Goal: Transaction & Acquisition: Purchase product/service

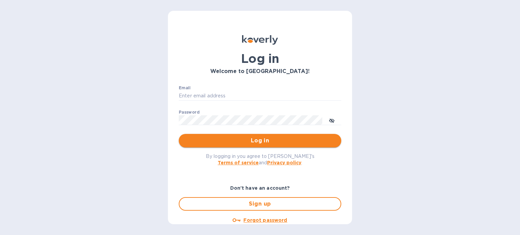
type input "shelby.calkins@alcor.org"
click at [267, 141] on span "Log in" at bounding box center [260, 141] width 152 height 8
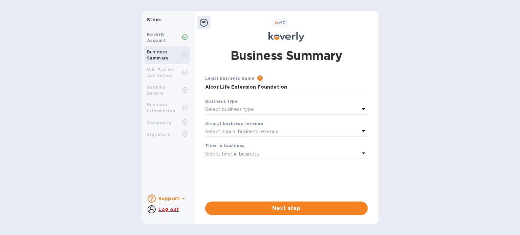
click at [255, 109] on div "Select business type" at bounding box center [282, 109] width 154 height 9
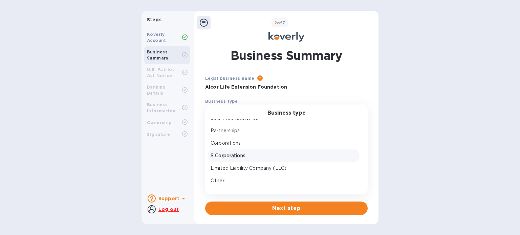
scroll to position [10, 0]
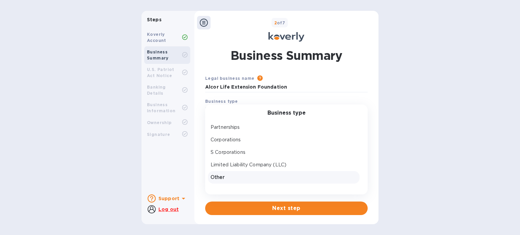
click at [256, 176] on p "Other" at bounding box center [284, 177] width 146 height 7
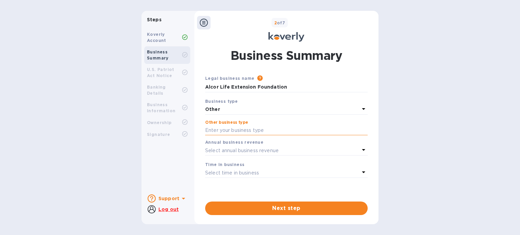
click at [242, 127] on input "text" at bounding box center [286, 131] width 162 height 10
type input "501(c)(3) non profit"
click at [240, 145] on b "Annual business revenue" at bounding box center [234, 142] width 58 height 5
click at [239, 150] on p "Select annual business revenue" at bounding box center [241, 150] width 73 height 7
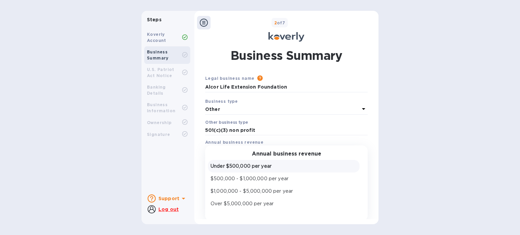
click at [238, 163] on p "Under $500,000 per year" at bounding box center [284, 166] width 146 height 7
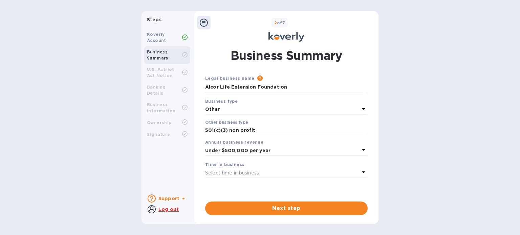
click at [238, 169] on div "Select time in business" at bounding box center [282, 172] width 154 height 9
click at [238, 149] on b "Under $500,000 per year" at bounding box center [237, 150] width 65 height 5
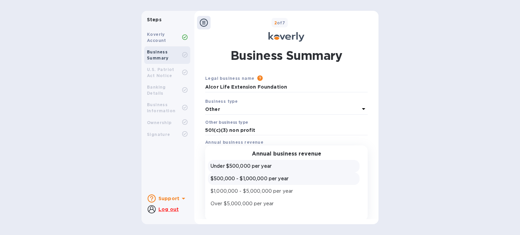
click at [242, 177] on p "$500,000 - $1,000,000 per year" at bounding box center [284, 178] width 146 height 7
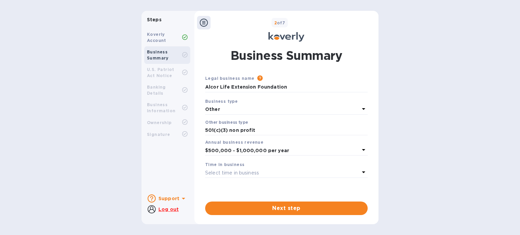
click at [239, 177] on div "Select time in business" at bounding box center [282, 172] width 154 height 9
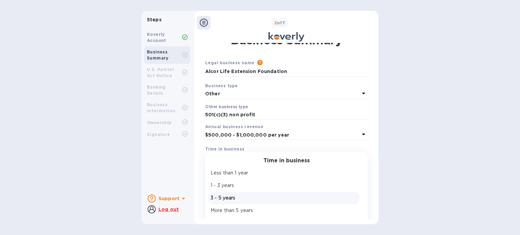
scroll to position [24, 0]
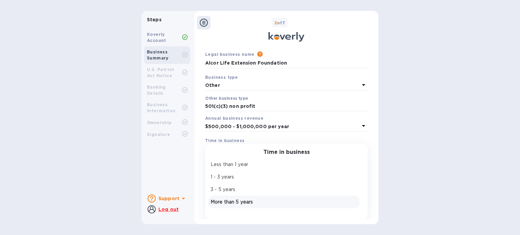
click at [249, 199] on p "More than 5 years" at bounding box center [284, 202] width 146 height 7
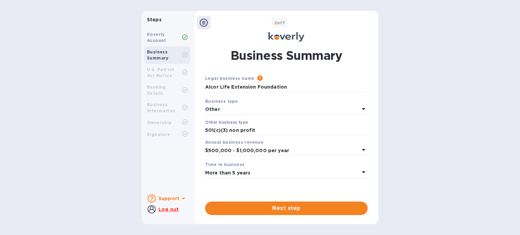
scroll to position [0, 0]
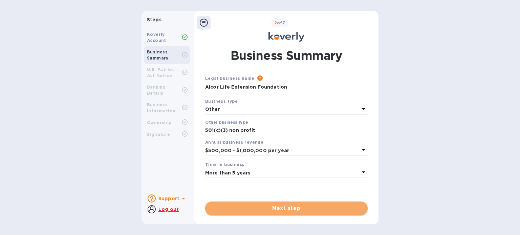
click at [267, 206] on span "Next step" at bounding box center [287, 208] width 152 height 8
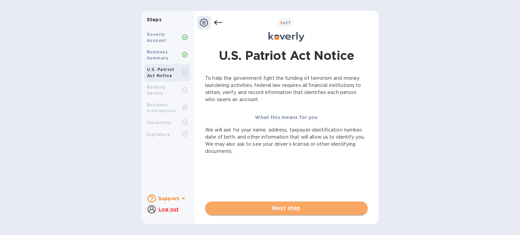
click at [270, 205] on span "Next step" at bounding box center [287, 208] width 152 height 8
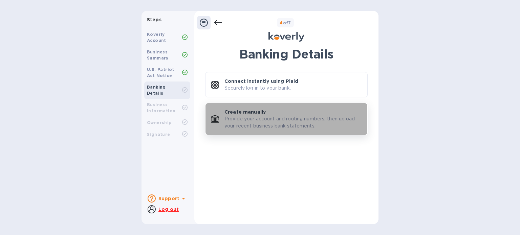
click at [258, 127] on p "Provide your account and routing numbers, then upload your recent business bank…" at bounding box center [292, 122] width 137 height 14
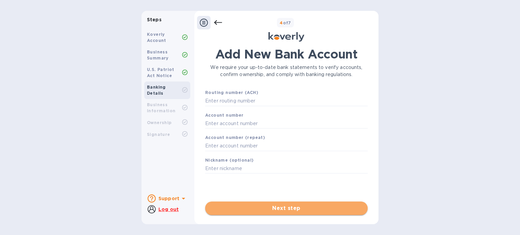
click at [251, 211] on span "Next step" at bounding box center [287, 208] width 152 height 8
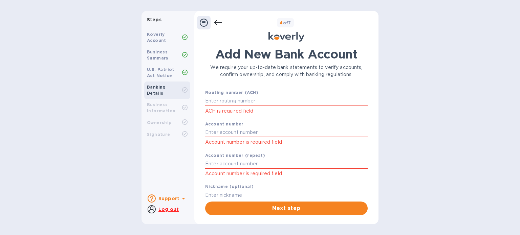
click at [167, 104] on b "Business Information" at bounding box center [161, 107] width 28 height 11
click at [164, 209] on u "Log out" at bounding box center [168, 209] width 20 height 5
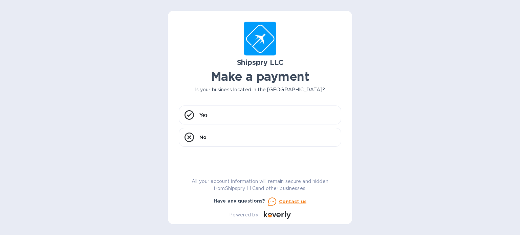
click at [268, 148] on div "Yes No" at bounding box center [260, 128] width 162 height 45
click at [259, 142] on div "No" at bounding box center [260, 137] width 162 height 19
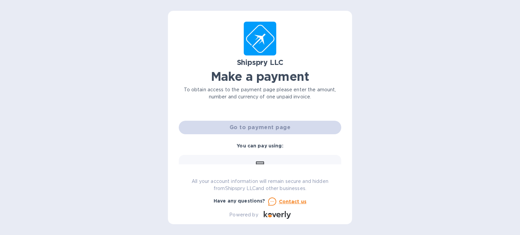
scroll to position [88, 0]
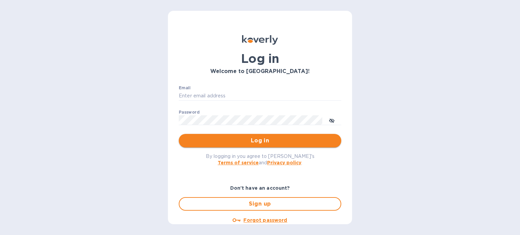
type input "[EMAIL_ADDRESS][PERSON_NAME][DOMAIN_NAME]"
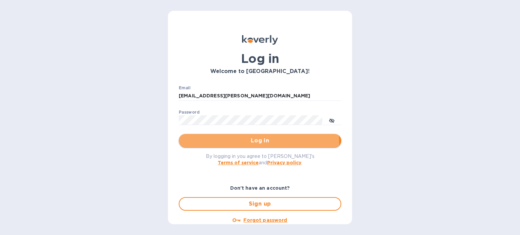
click at [216, 145] on span "Log in" at bounding box center [260, 141] width 152 height 8
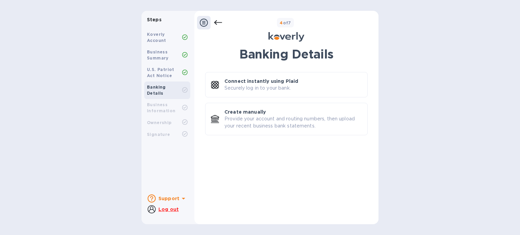
click at [203, 22] on icon at bounding box center [204, 23] width 8 height 8
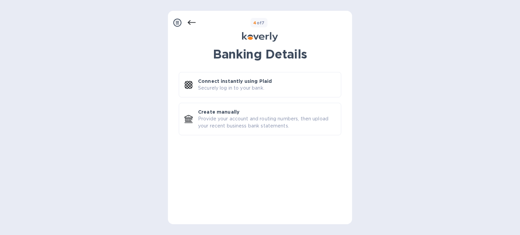
click at [173, 23] on div at bounding box center [178, 23] width 14 height 14
click at [175, 23] on icon at bounding box center [177, 23] width 8 height 8
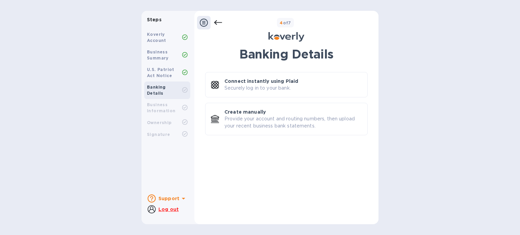
click at [164, 102] on div "Business Information" at bounding box center [164, 108] width 35 height 12
click at [161, 120] on b "Ownership" at bounding box center [159, 122] width 25 height 5
click at [161, 132] on b "Signature" at bounding box center [158, 134] width 23 height 5
click at [167, 199] on b "Support" at bounding box center [168, 198] width 21 height 5
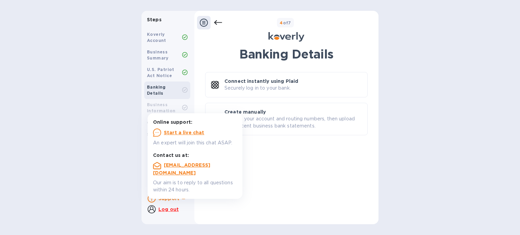
click at [308, 169] on div "Banking Details Connect instantly using Plaid Securely log in to your bank. Cre…" at bounding box center [286, 131] width 162 height 168
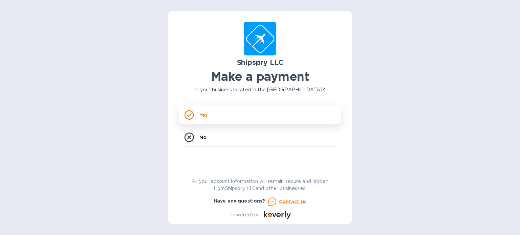
click at [234, 114] on div "Yes" at bounding box center [260, 115] width 162 height 19
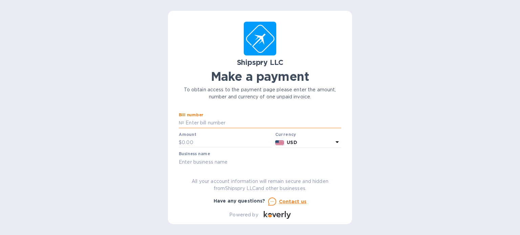
click at [235, 119] on input "text" at bounding box center [262, 123] width 157 height 10
type input "40405B"
click at [215, 143] on input "text" at bounding box center [227, 143] width 91 height 10
type input "95"
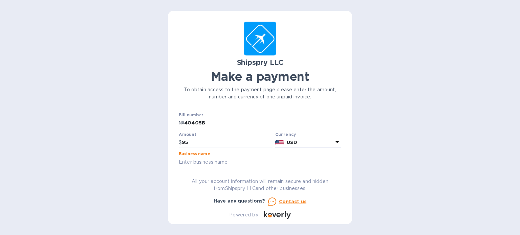
click at [233, 161] on input "text" at bounding box center [260, 162] width 162 height 10
type input "Alcor Life Extension Foundation"
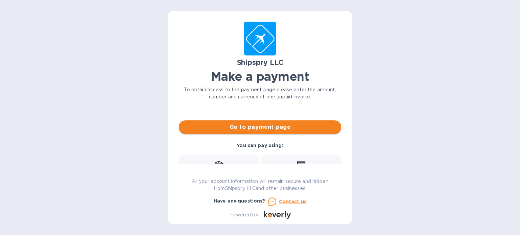
click at [245, 125] on span "Go to payment page" at bounding box center [260, 127] width 152 height 8
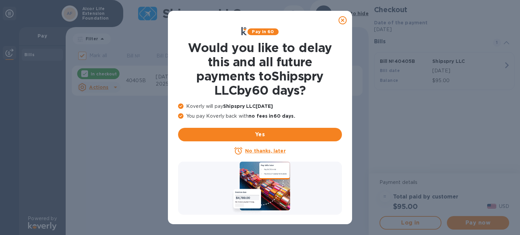
click at [342, 23] on icon at bounding box center [342, 20] width 8 height 8
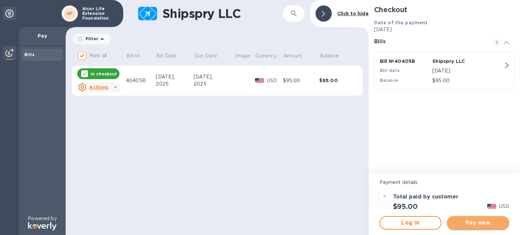
click at [479, 222] on span "Pay now" at bounding box center [477, 223] width 51 height 8
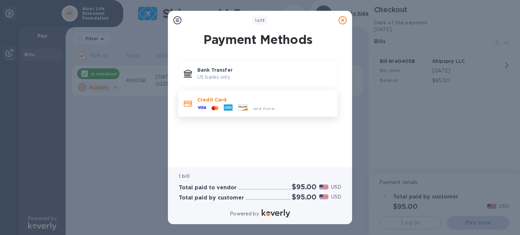
click at [261, 104] on div "and more..." at bounding box center [238, 108] width 86 height 10
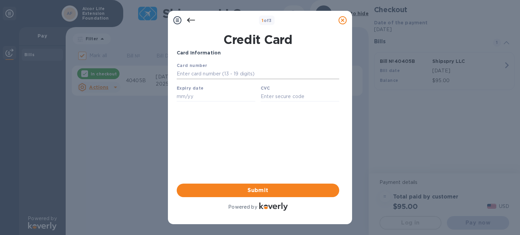
click at [240, 74] on input "text" at bounding box center [258, 74] width 162 height 10
type input "[CREDIT_CARD_NUMBER]"
type input "04/29"
type input "870"
click at [266, 190] on span "Submit" at bounding box center [258, 190] width 152 height 8
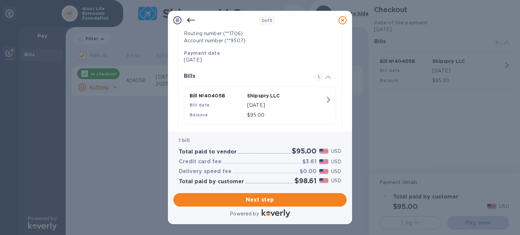
scroll to position [128, 0]
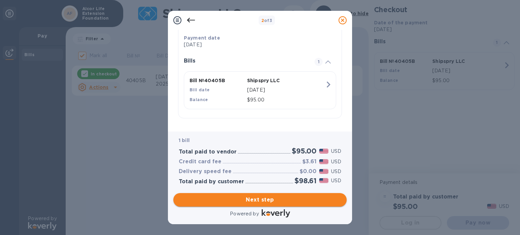
click at [272, 201] on span "Next step" at bounding box center [260, 200] width 162 height 8
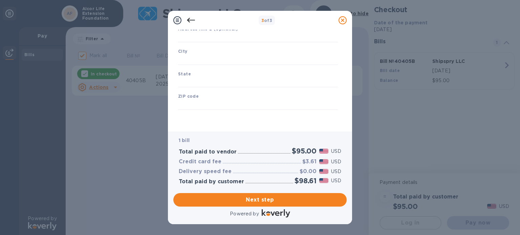
type input "[GEOGRAPHIC_DATA]"
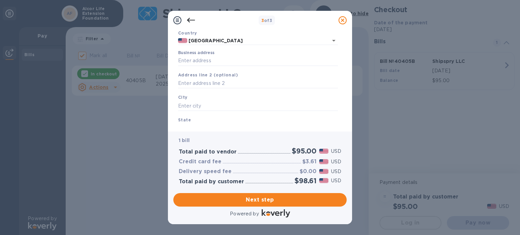
scroll to position [0, 0]
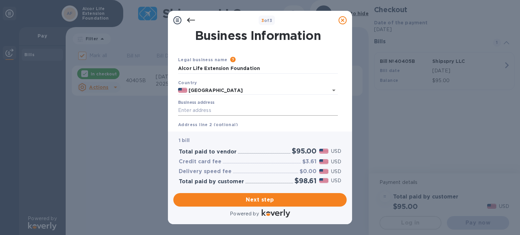
click at [230, 108] on input "Business address" at bounding box center [258, 111] width 160 height 10
type input "[STREET_ADDRESS]"
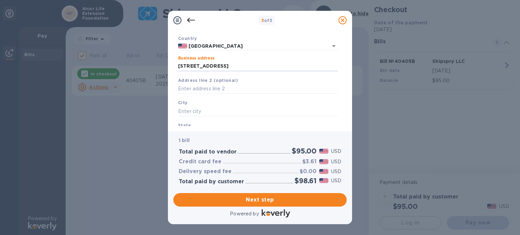
scroll to position [56, 0]
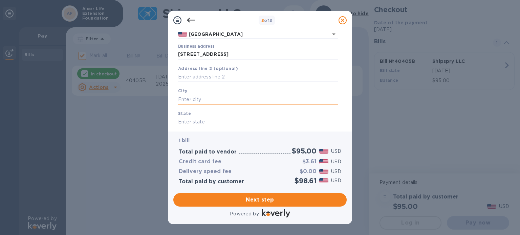
click at [239, 102] on input "text" at bounding box center [258, 99] width 160 height 10
type input "Scottsdale"
type input "AZ"
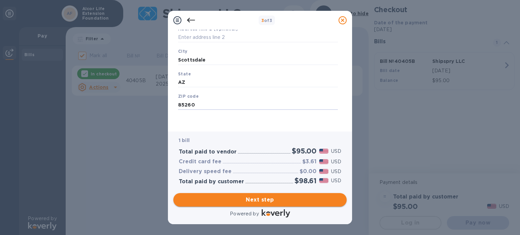
type input "85260"
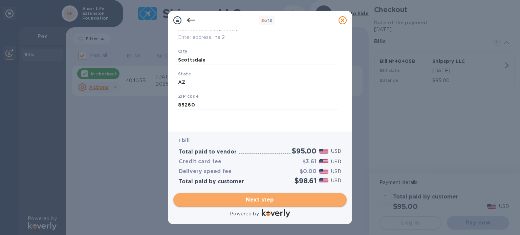
click at [258, 206] on button "Next step" at bounding box center [259, 200] width 173 height 14
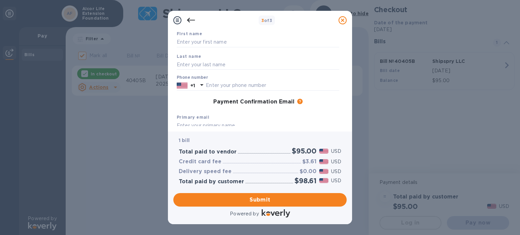
scroll to position [0, 0]
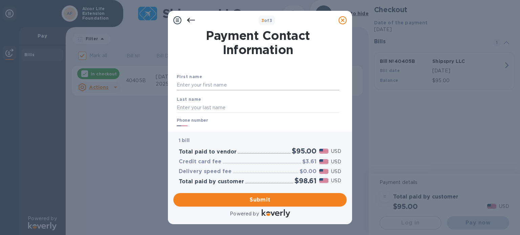
click at [231, 85] on input "text" at bounding box center [258, 85] width 162 height 10
type input "[PERSON_NAME]"
type input "4805500279"
type input "[EMAIL_ADDRESS][PERSON_NAME][DOMAIN_NAME]"
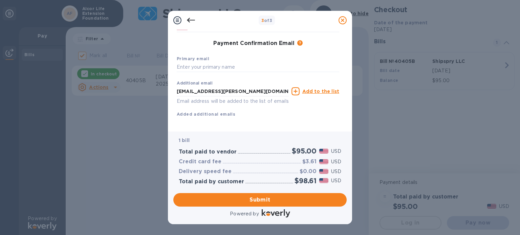
scroll to position [112, 0]
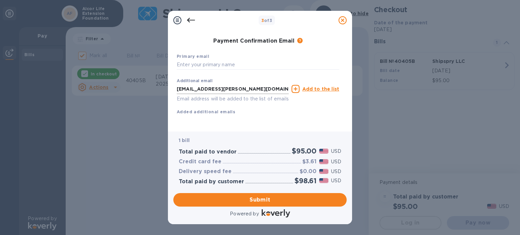
click at [221, 84] on input "[EMAIL_ADDRESS][PERSON_NAME][DOMAIN_NAME]" at bounding box center [233, 89] width 112 height 10
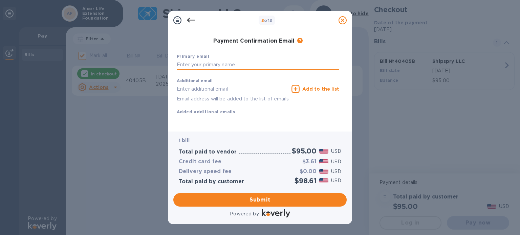
click at [221, 60] on input "text" at bounding box center [258, 65] width 162 height 10
paste input "[EMAIL_ADDRESS][PERSON_NAME][DOMAIN_NAME]"
type input "[EMAIL_ADDRESS][PERSON_NAME][DOMAIN_NAME]"
click at [264, 197] on span "Submit" at bounding box center [260, 200] width 162 height 8
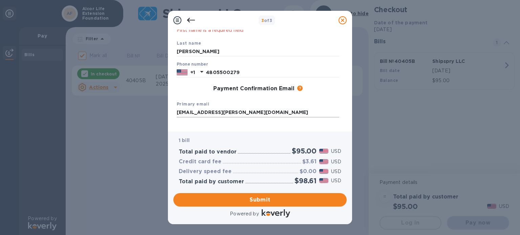
scroll to position [0, 0]
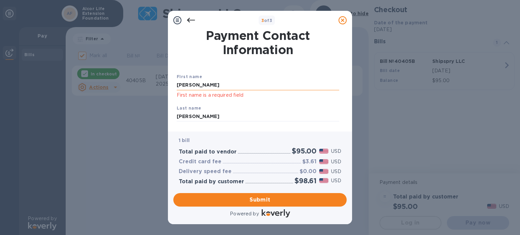
click at [236, 86] on input "[PERSON_NAME]" at bounding box center [258, 85] width 162 height 10
type input "[PERSON_NAME]"
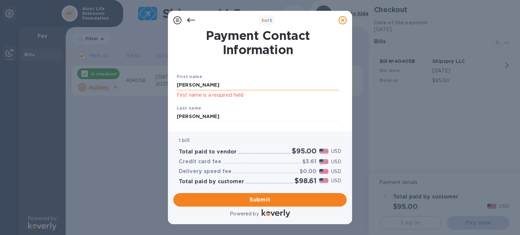
click at [236, 86] on input "[PERSON_NAME]" at bounding box center [258, 85] width 162 height 10
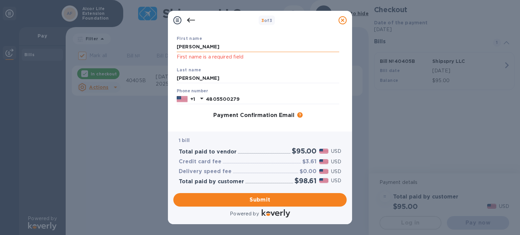
scroll to position [56, 0]
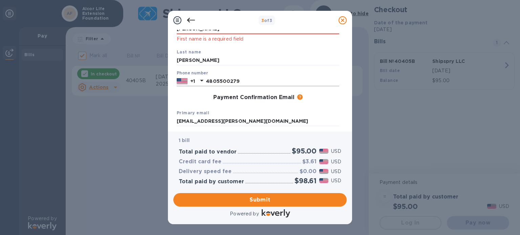
click at [239, 85] on input "4805500279" at bounding box center [272, 81] width 133 height 10
type input "4805500279"
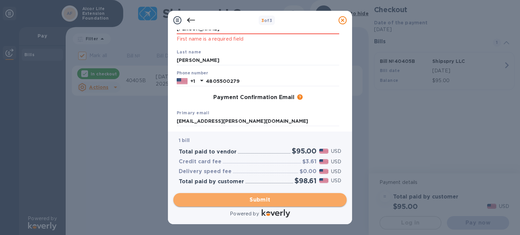
click at [261, 201] on span "Submit" at bounding box center [260, 200] width 162 height 8
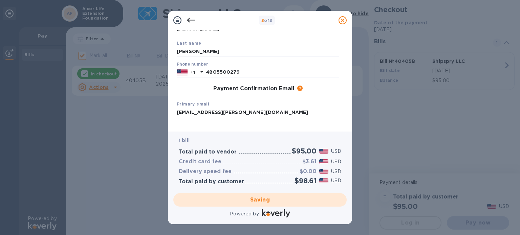
checkbox input "false"
